Goal: Task Accomplishment & Management: Manage account settings

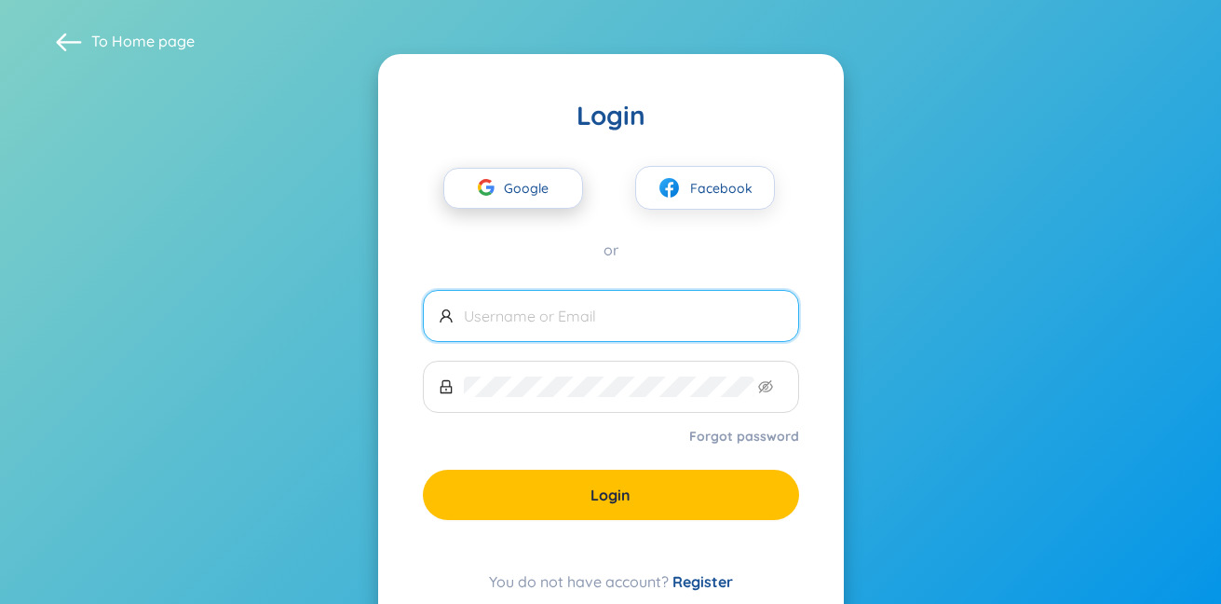
click at [512, 182] on span "Google" at bounding box center [531, 188] width 54 height 39
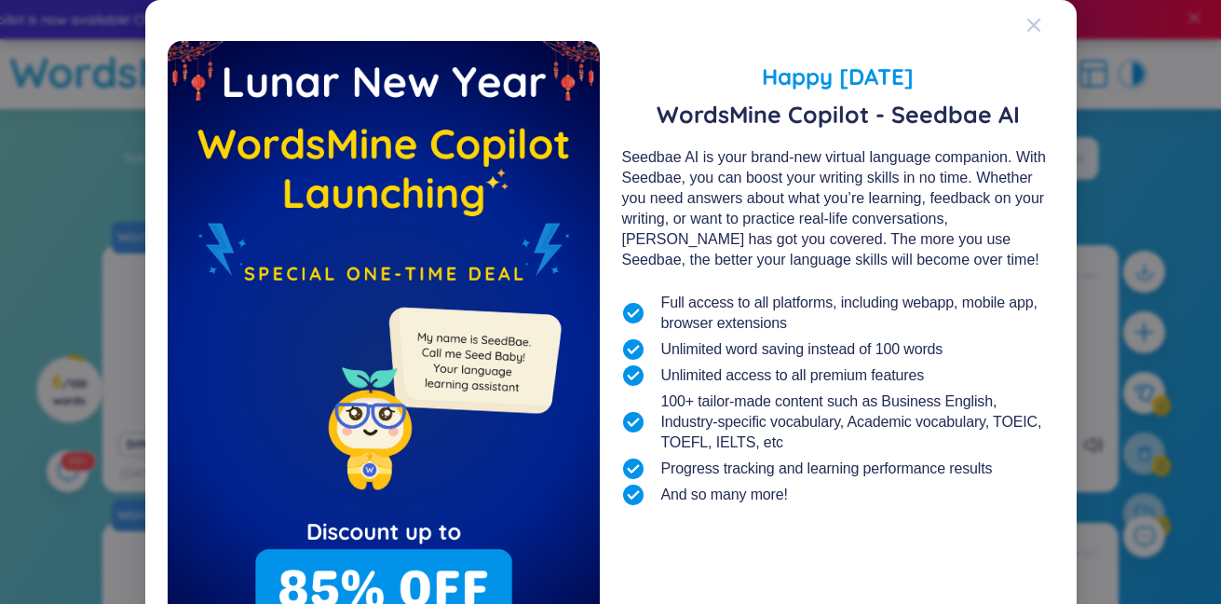
click at [1036, 27] on icon "Close" at bounding box center [1033, 25] width 13 height 13
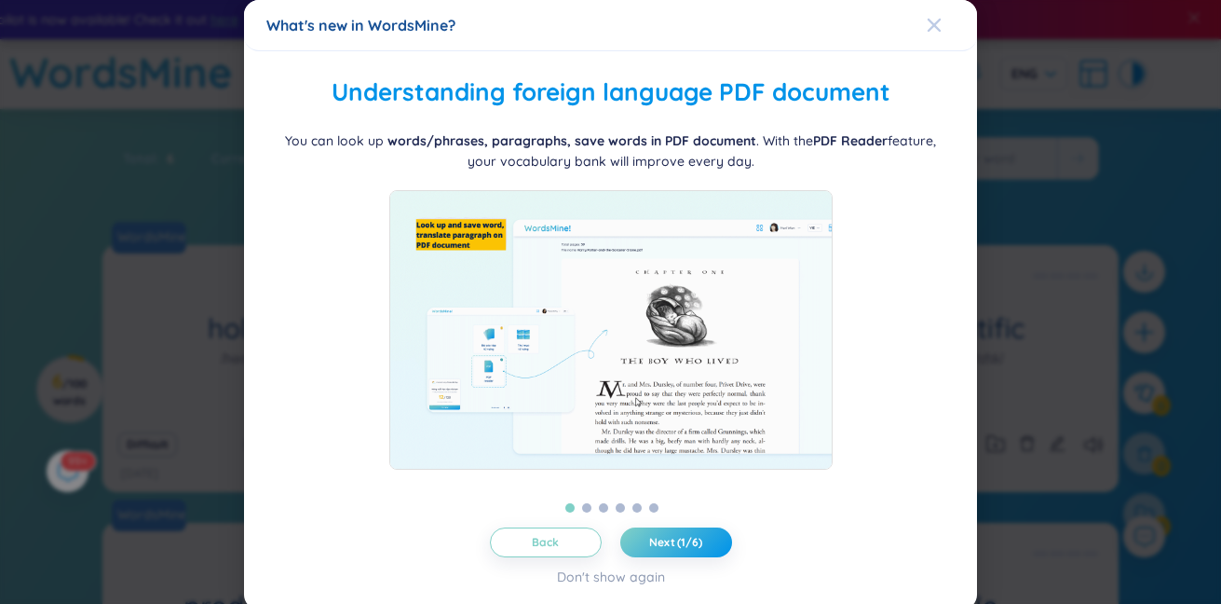
click at [931, 22] on icon "Close" at bounding box center [934, 25] width 13 height 13
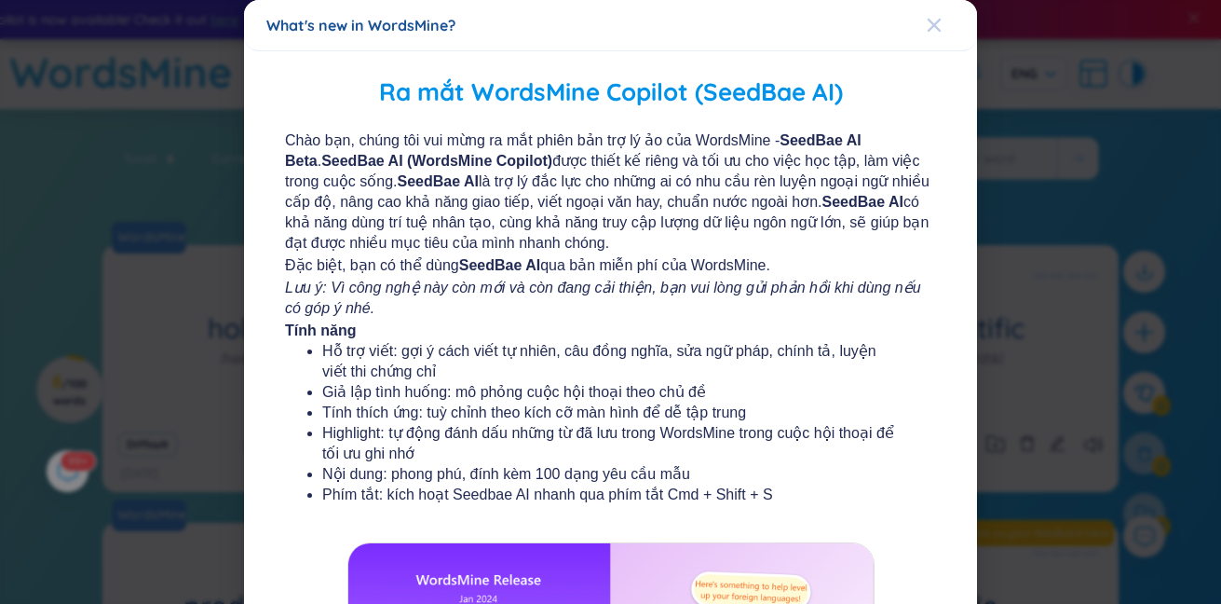
click at [944, 20] on span "Close" at bounding box center [952, 25] width 50 height 50
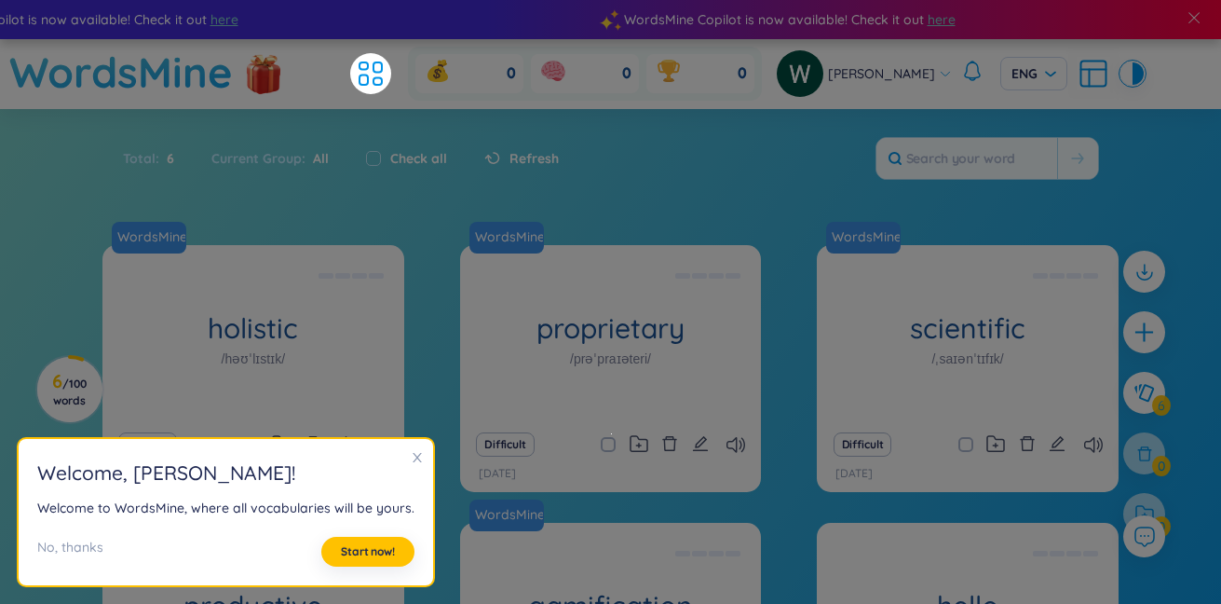
click at [1122, 102] on header "WordsMine 0 0 0 [PERSON_NAME]" at bounding box center [610, 74] width 1221 height 70
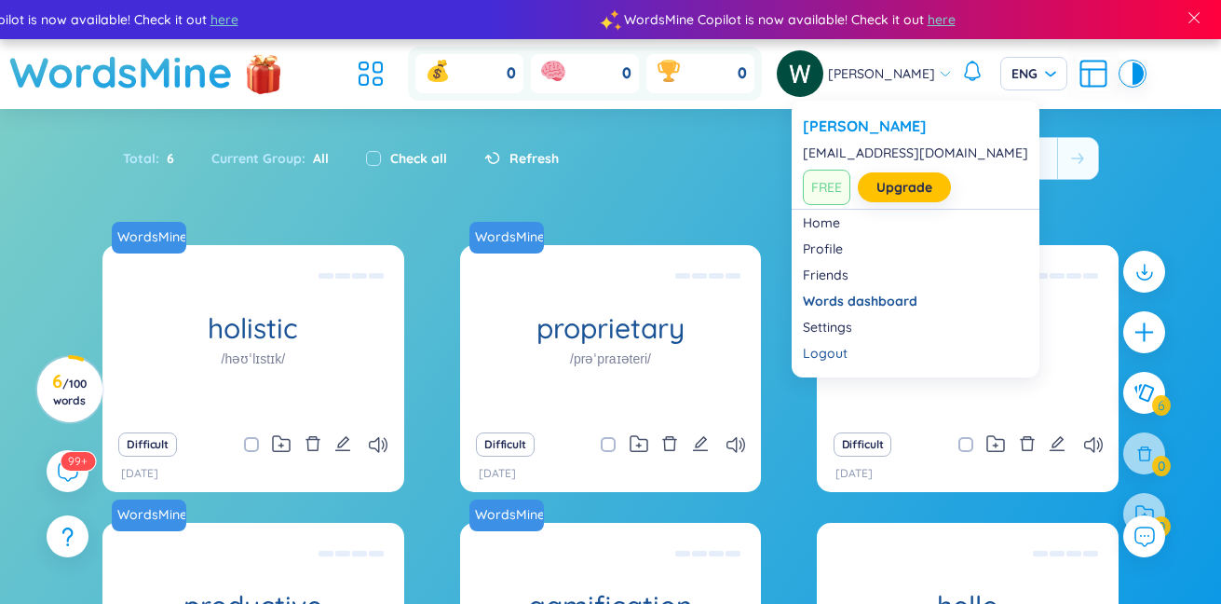
click at [896, 76] on span "[PERSON_NAME]" at bounding box center [881, 73] width 107 height 20
click at [634, 169] on div "Total : 6 Current Group : All Check all Refresh" at bounding box center [611, 168] width 1163 height 80
